Goal: Task Accomplishment & Management: Use online tool/utility

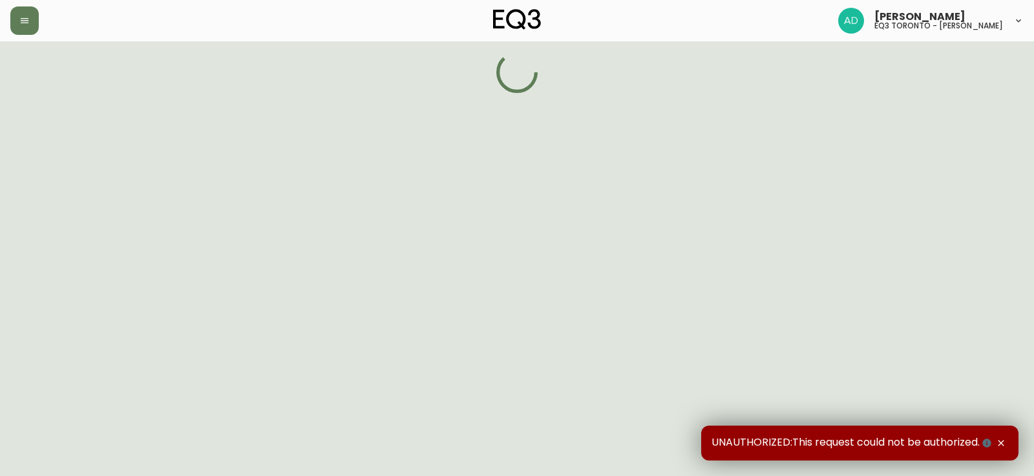
select select "ON"
select select "CA"
select select "CA_EN"
select select "Other"
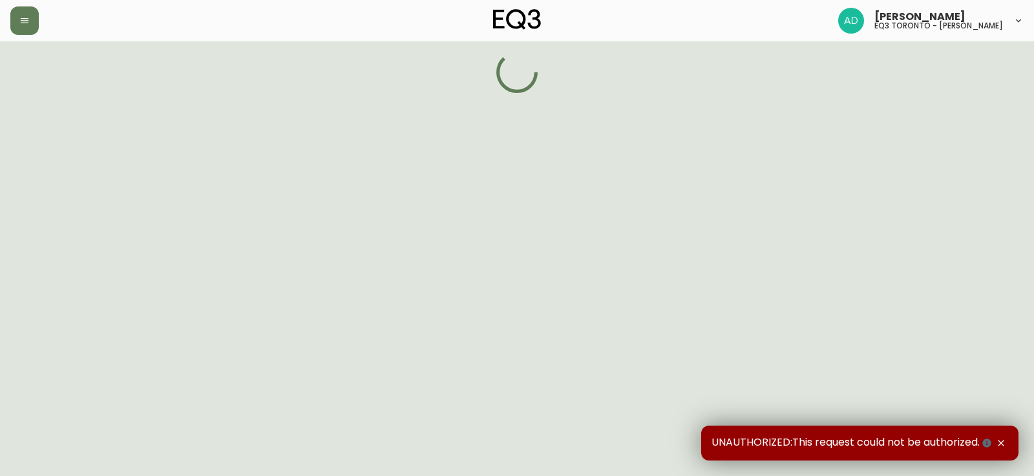
select select "false"
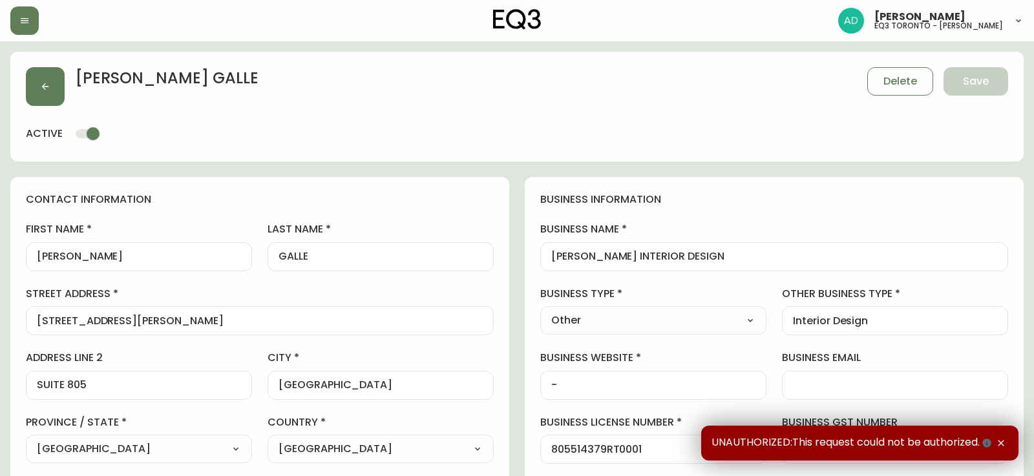
type input "EQ3 Toronto - King"
select select "cjw10z96r007p6gs0hn5531do"
